Goal: Find specific page/section: Find specific page/section

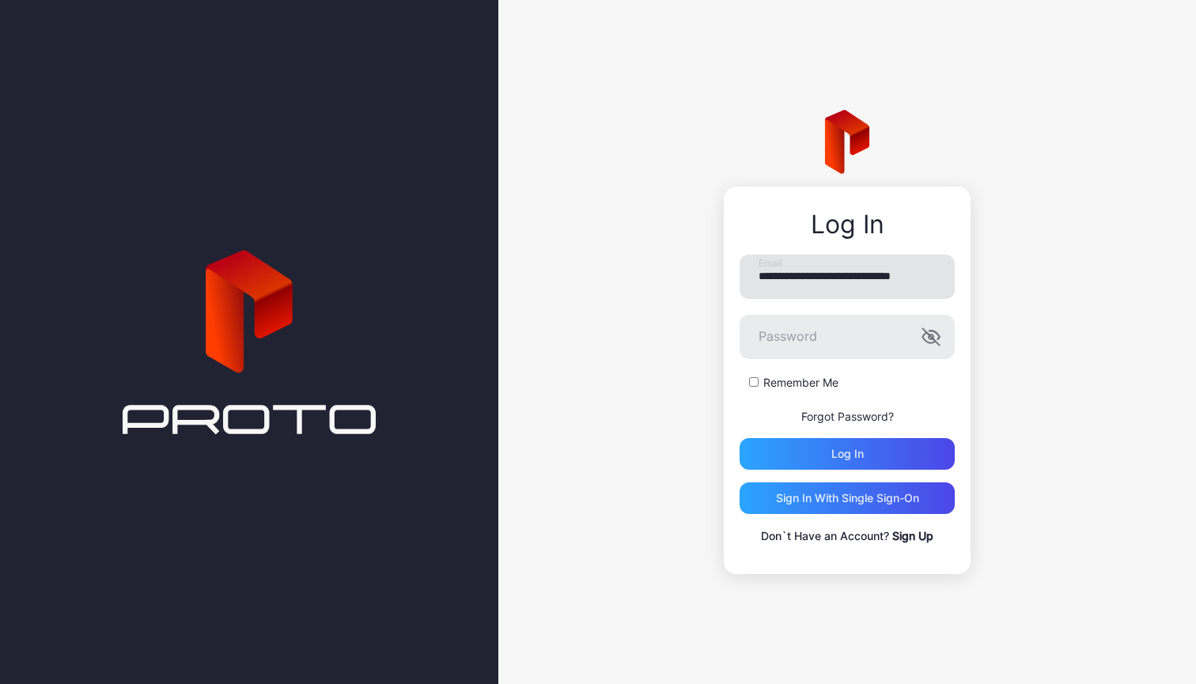
type input "**********"
click at [796, 446] on div "Log in" at bounding box center [847, 454] width 215 height 32
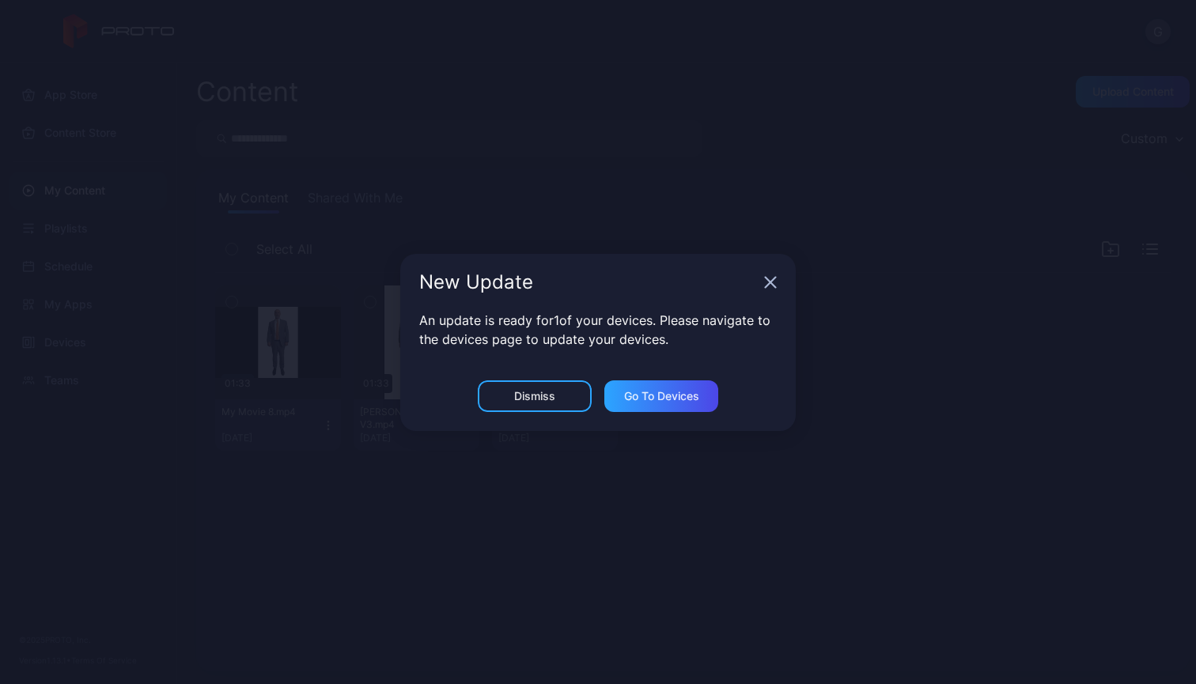
click at [767, 279] on icon "button" at bounding box center [771, 282] width 10 height 10
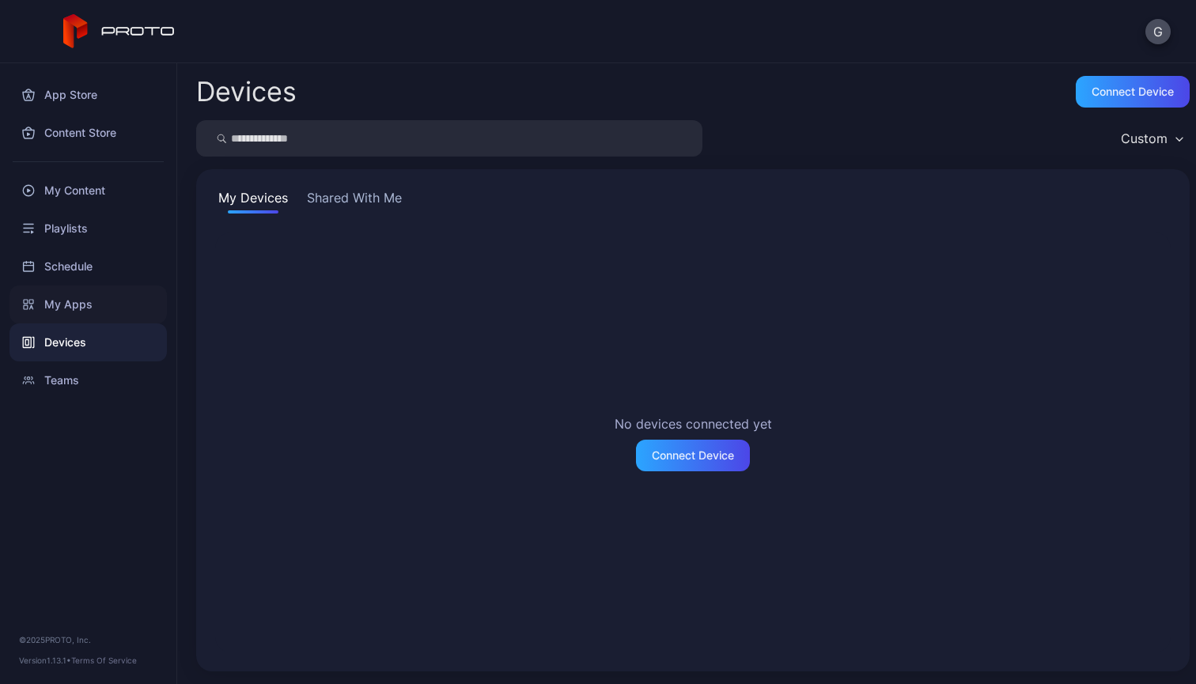
click at [94, 301] on div "My Apps" at bounding box center [87, 305] width 157 height 38
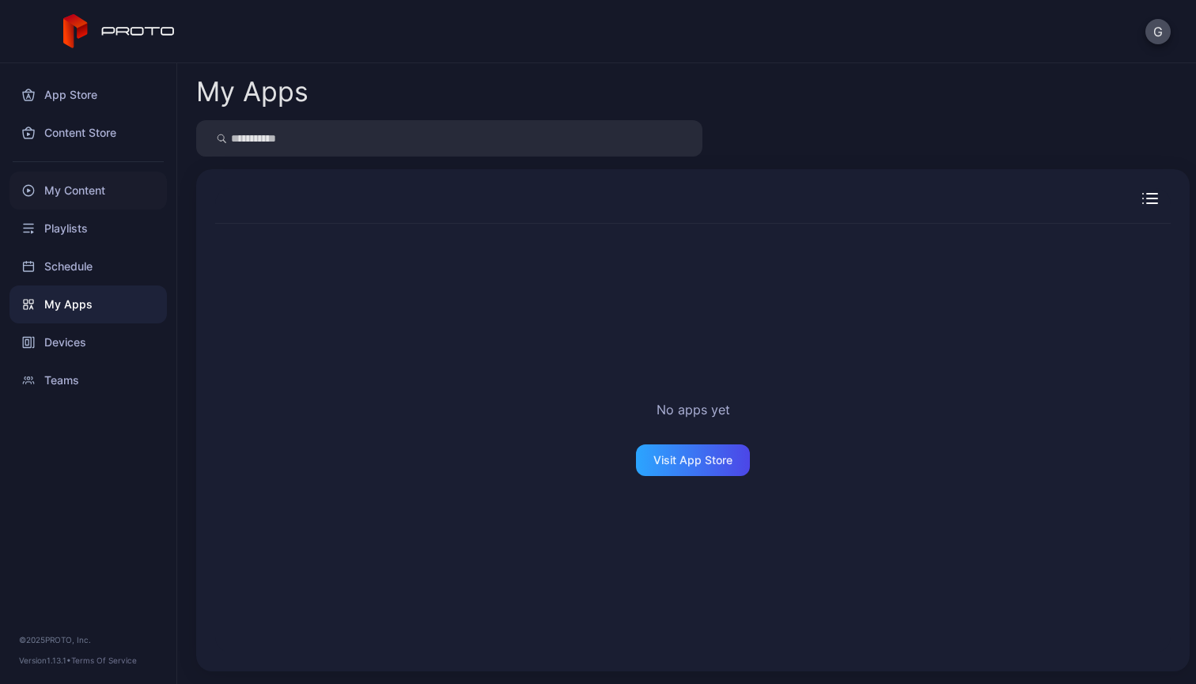
click at [123, 188] on div "My Content" at bounding box center [87, 191] width 157 height 38
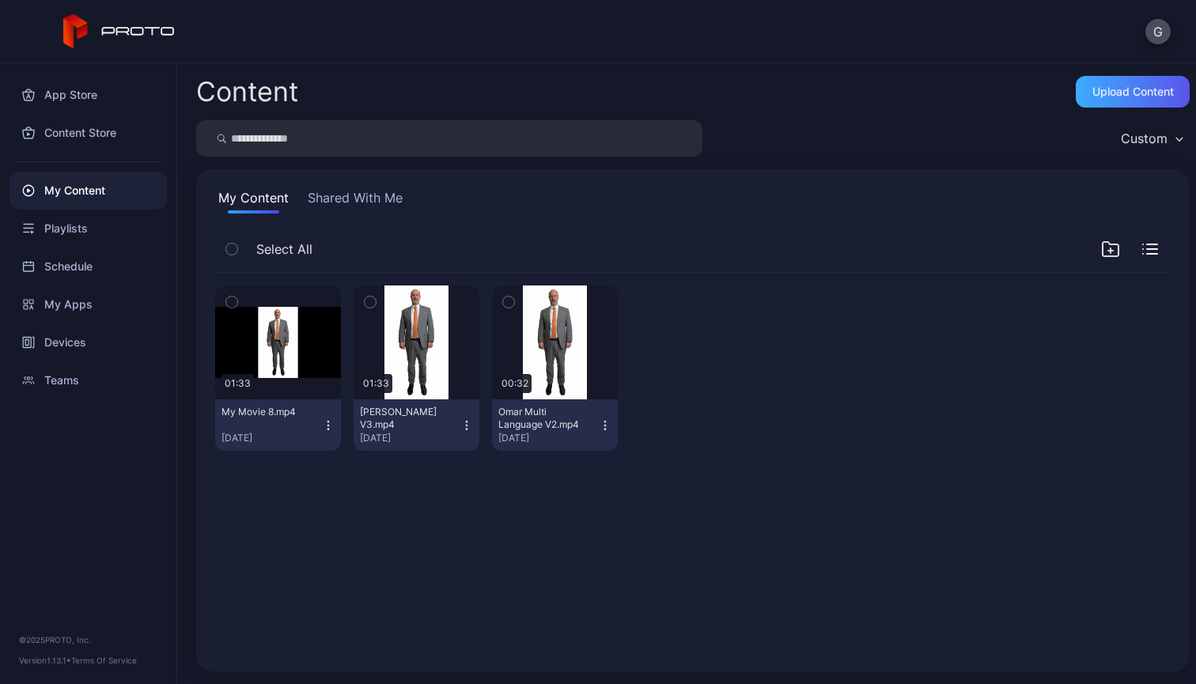
click at [1093, 92] on div "Upload Content" at bounding box center [1133, 91] width 81 height 13
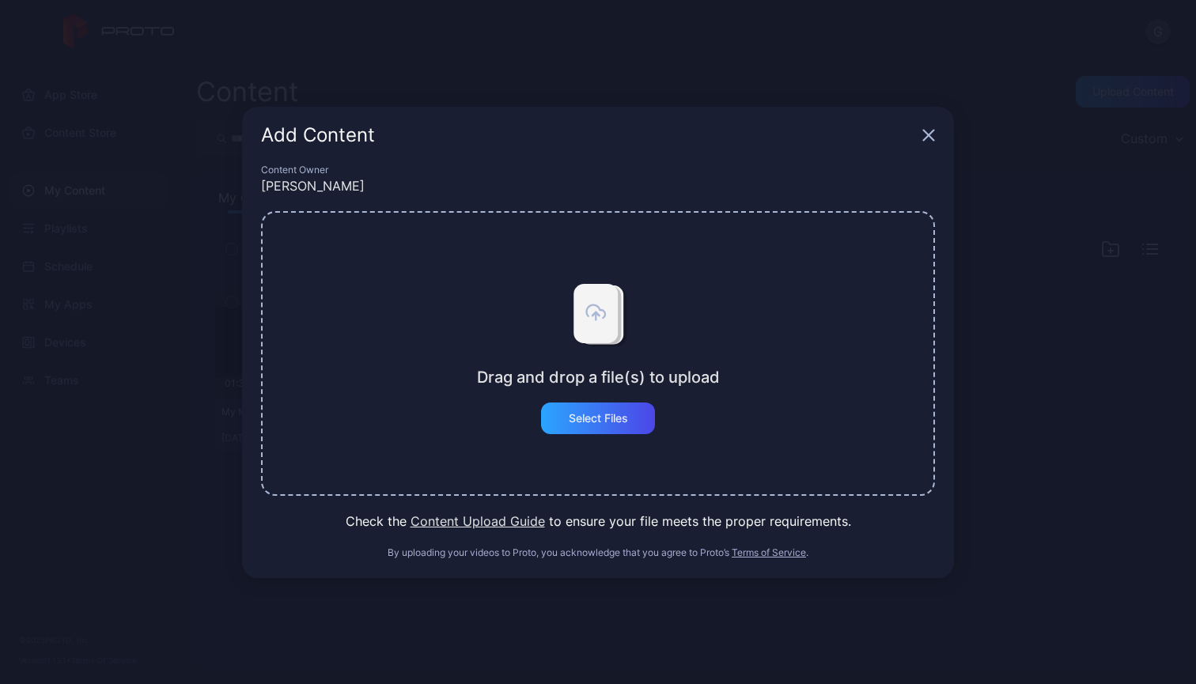
click at [930, 129] on icon "button" at bounding box center [928, 135] width 13 height 13
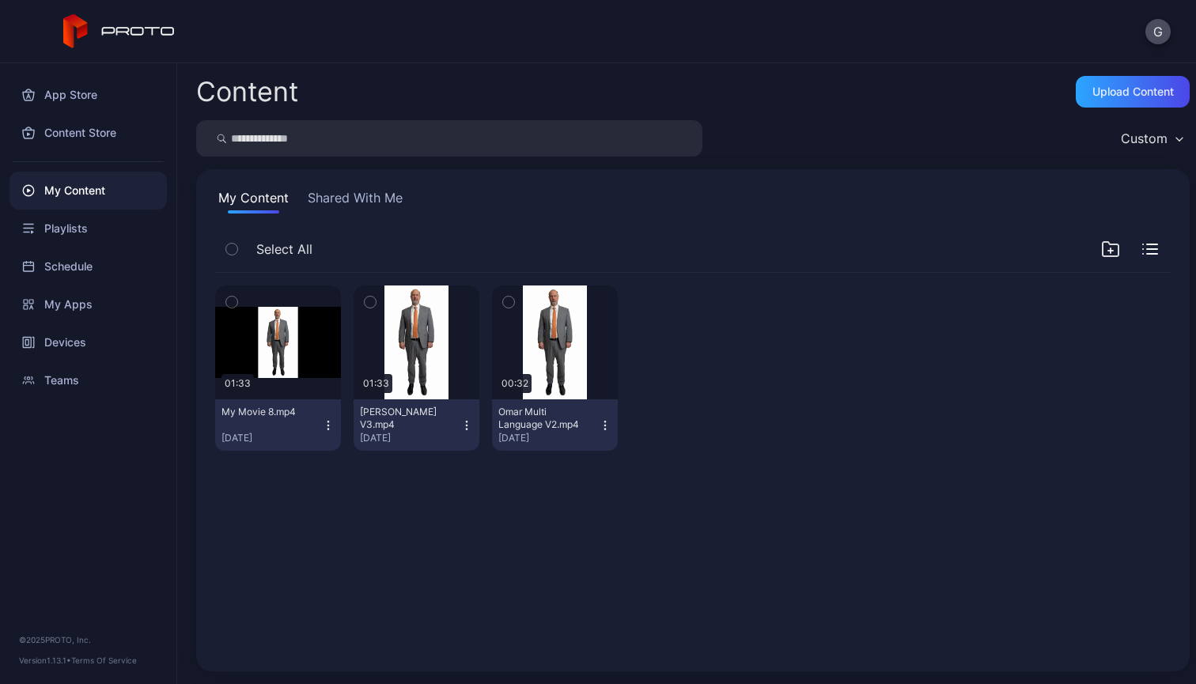
click at [1135, 130] on div "Custom" at bounding box center [1151, 139] width 77 height 24
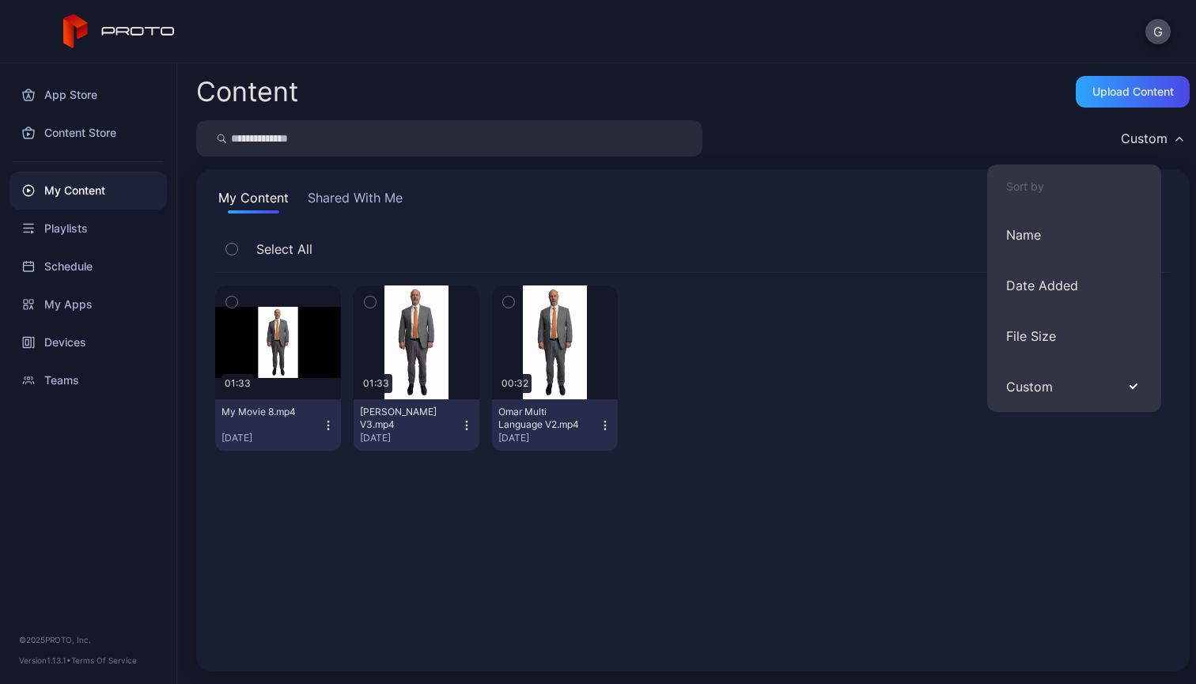
click at [988, 141] on div "Custom" at bounding box center [693, 138] width 994 height 36
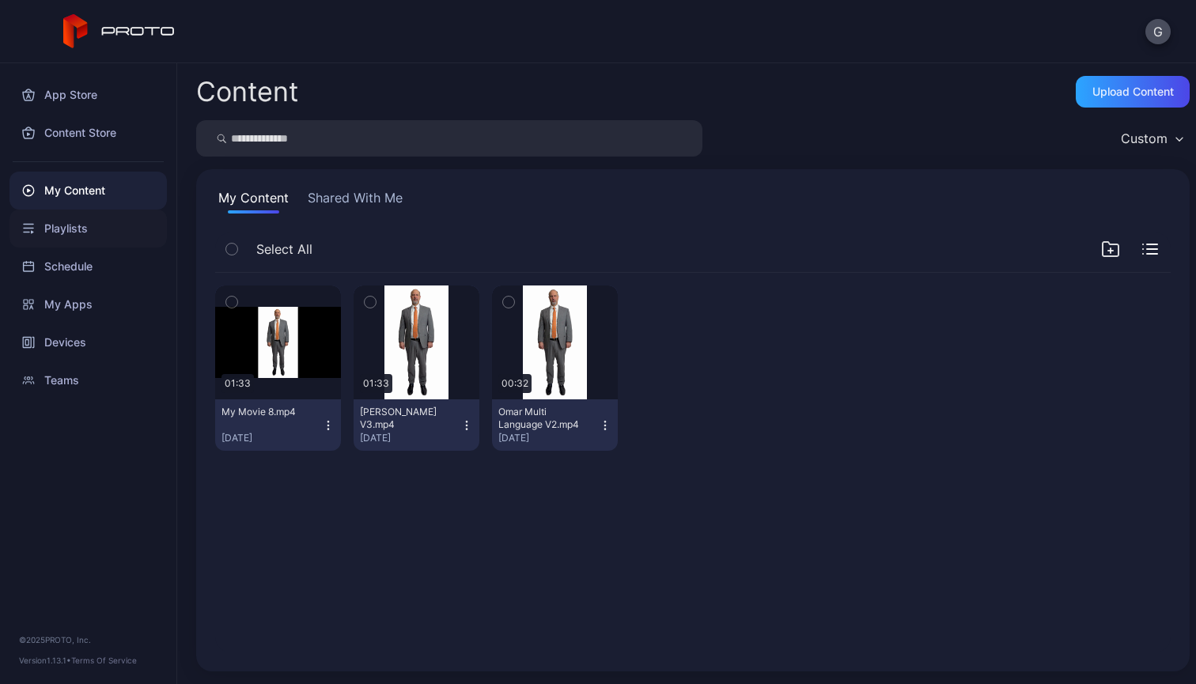
click at [82, 230] on div "Playlists" at bounding box center [87, 229] width 157 height 38
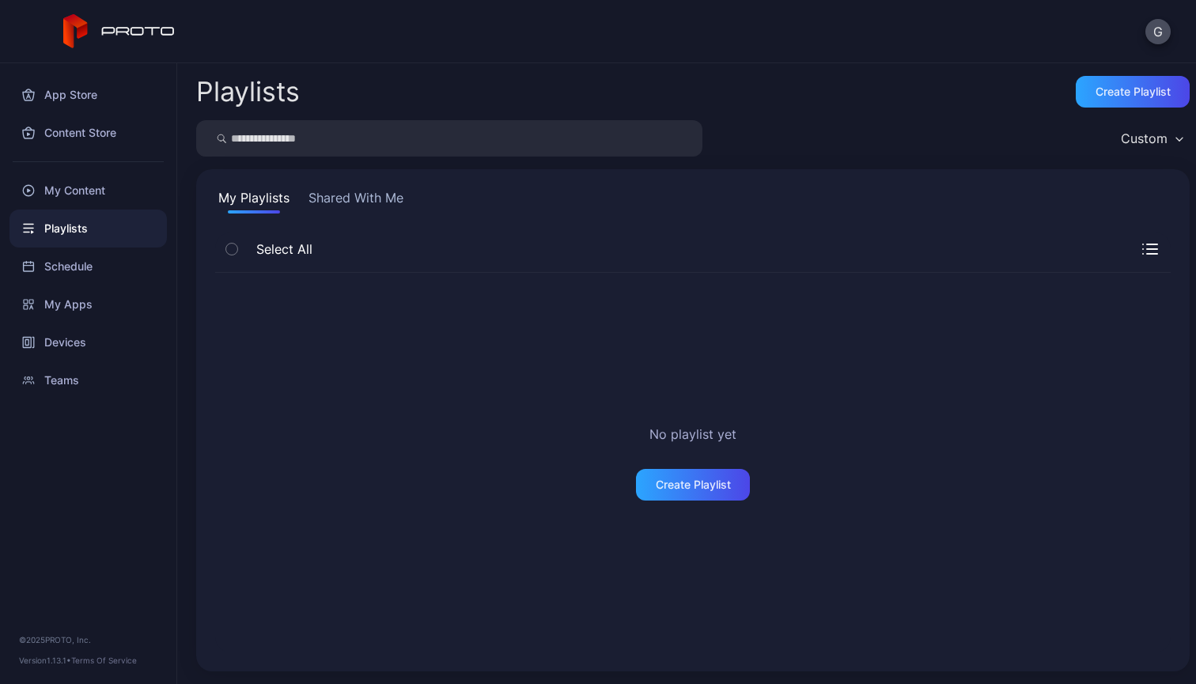
click at [84, 263] on div "Schedule" at bounding box center [87, 267] width 157 height 38
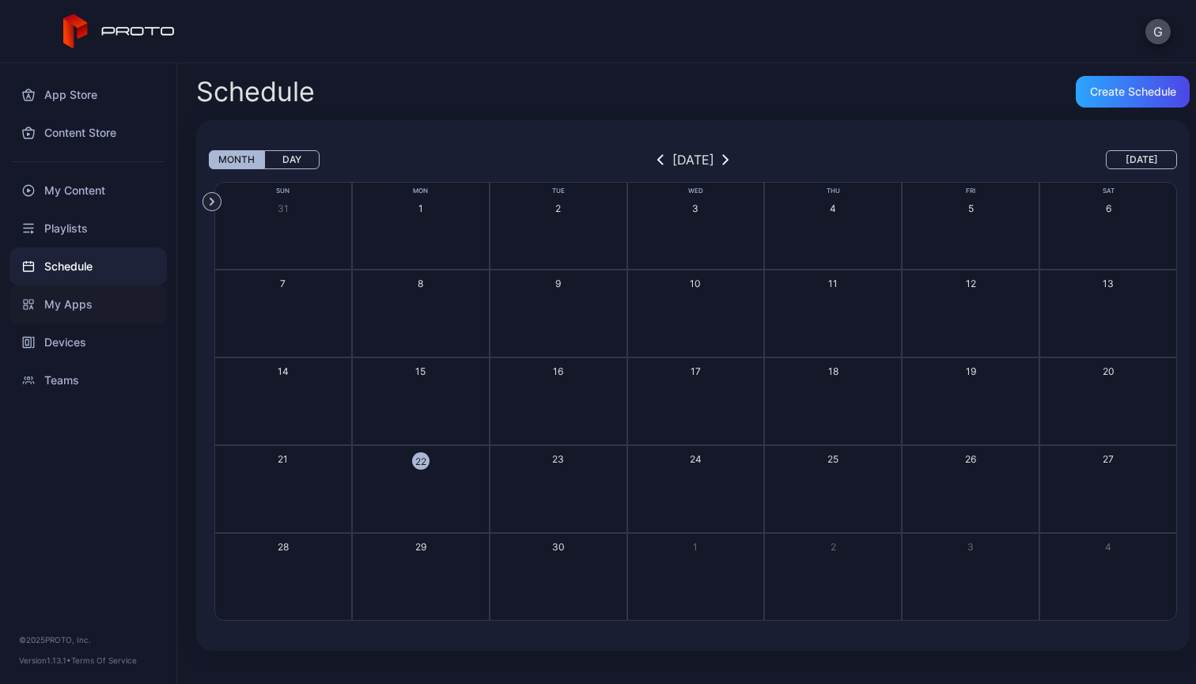
click at [84, 319] on div "My Apps" at bounding box center [87, 305] width 157 height 38
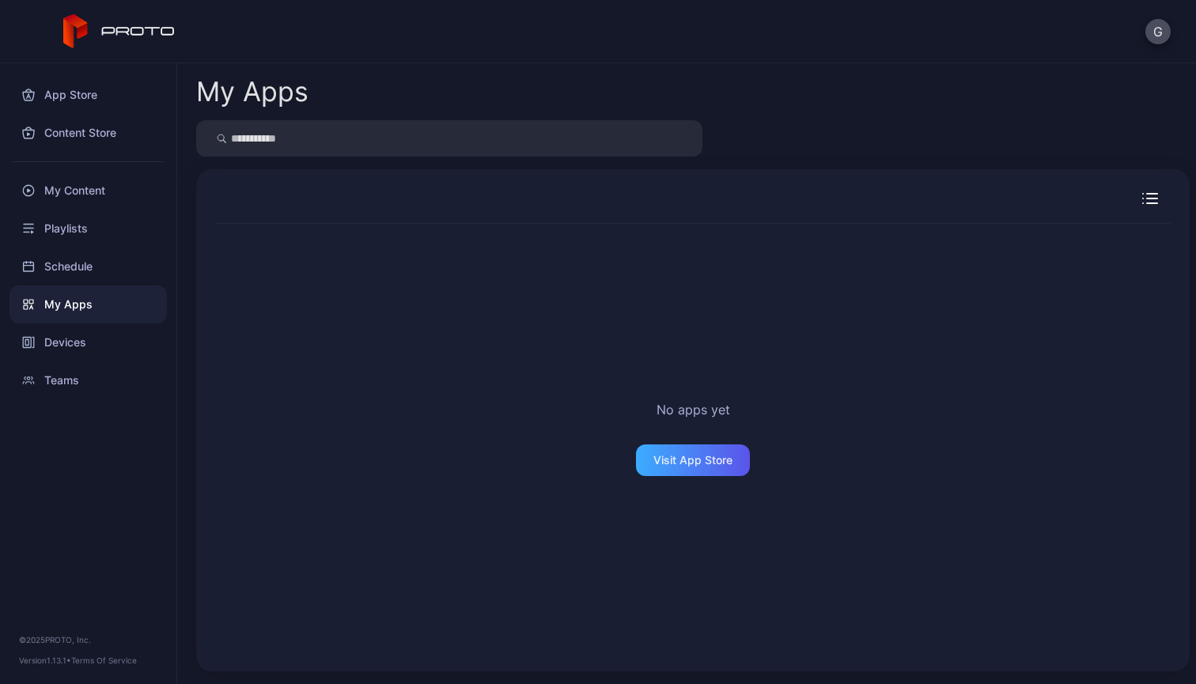
click at [731, 461] on div "Visit App Store" at bounding box center [693, 461] width 114 height 32
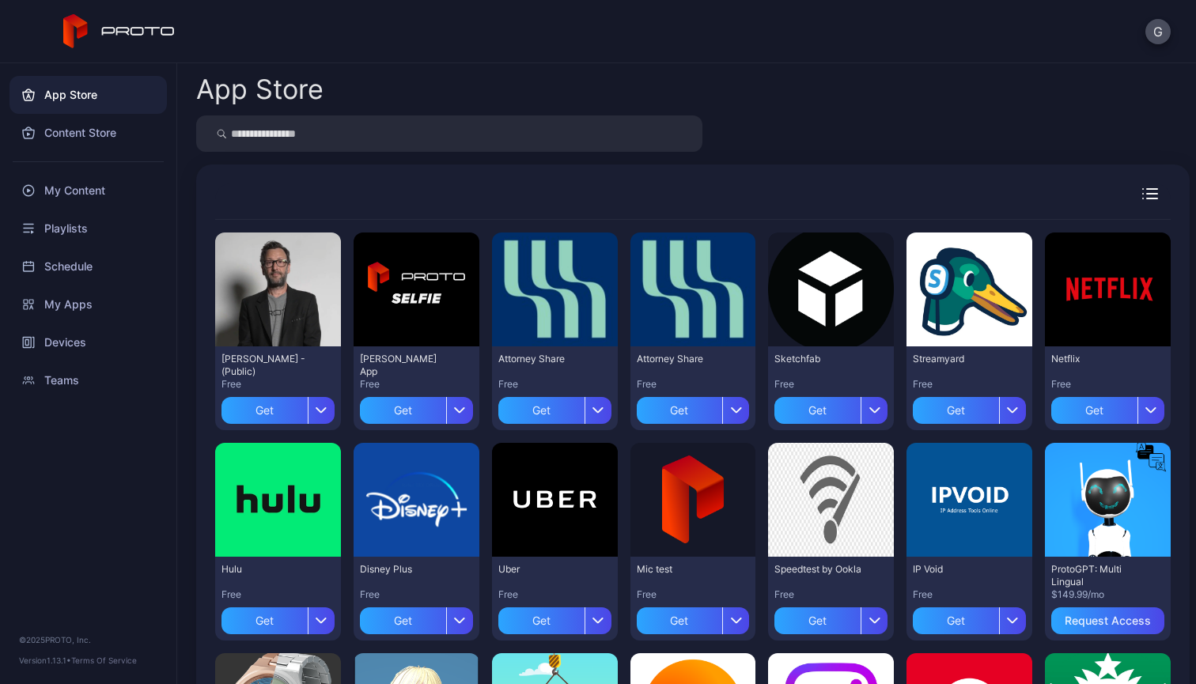
click at [546, 136] on input "search" at bounding box center [449, 134] width 506 height 36
paste input "**********"
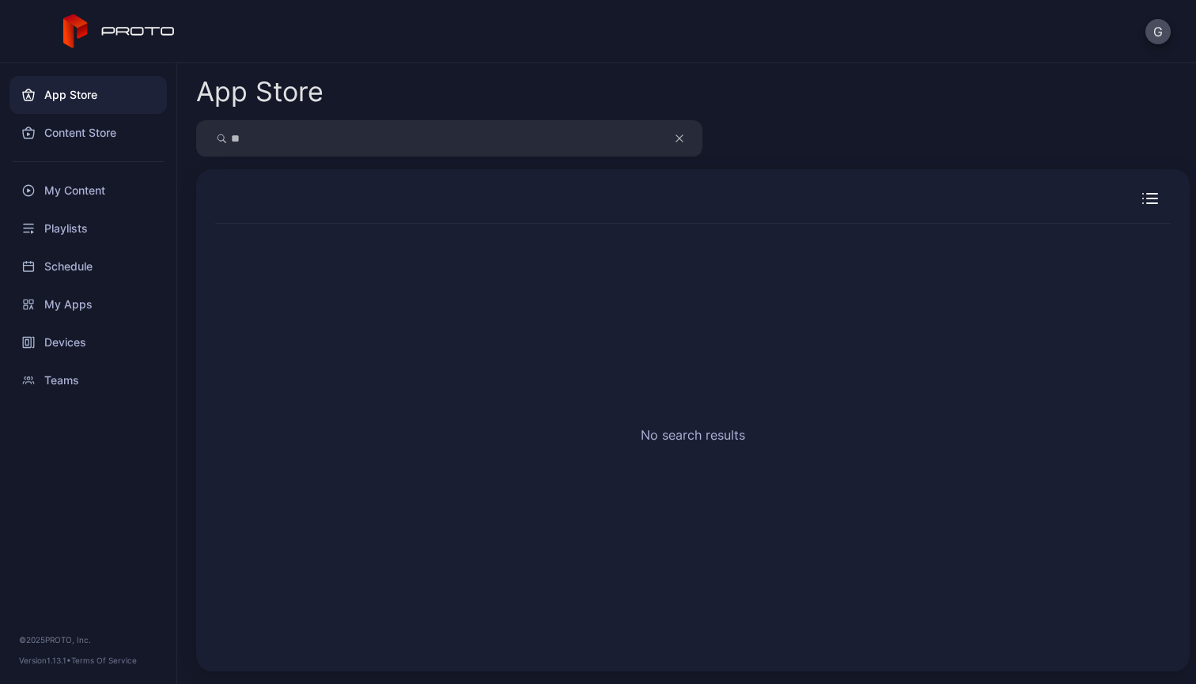
type input "*"
click at [616, 93] on div "App Store" at bounding box center [693, 92] width 994 height 32
